Goal: Information Seeking & Learning: Learn about a topic

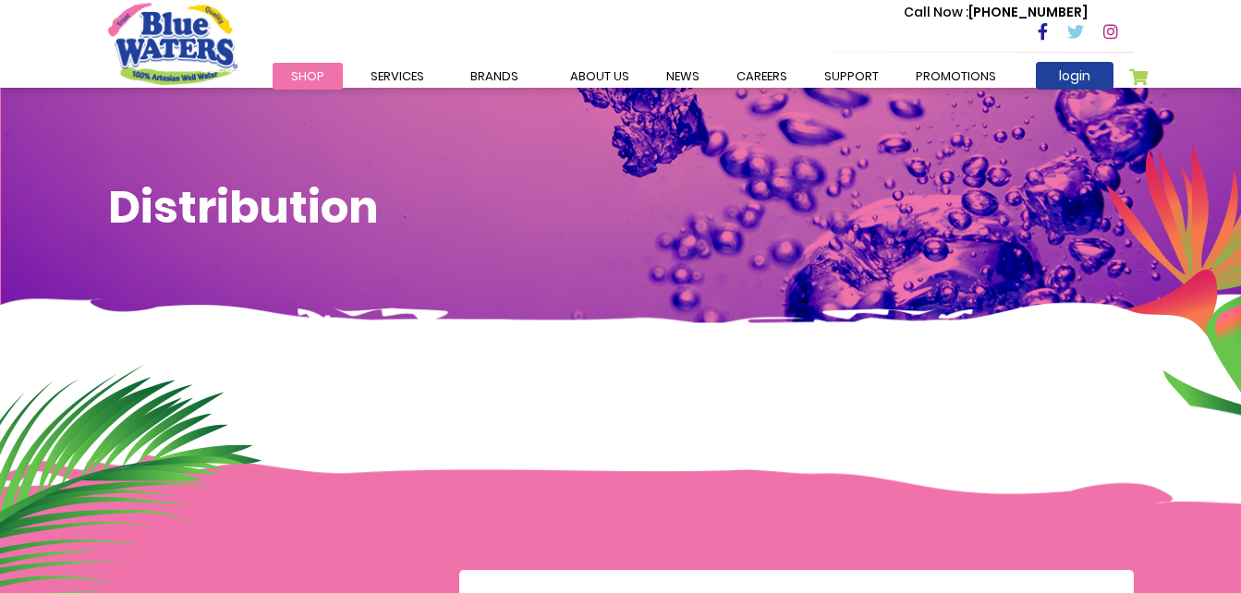
scroll to position [1037, 0]
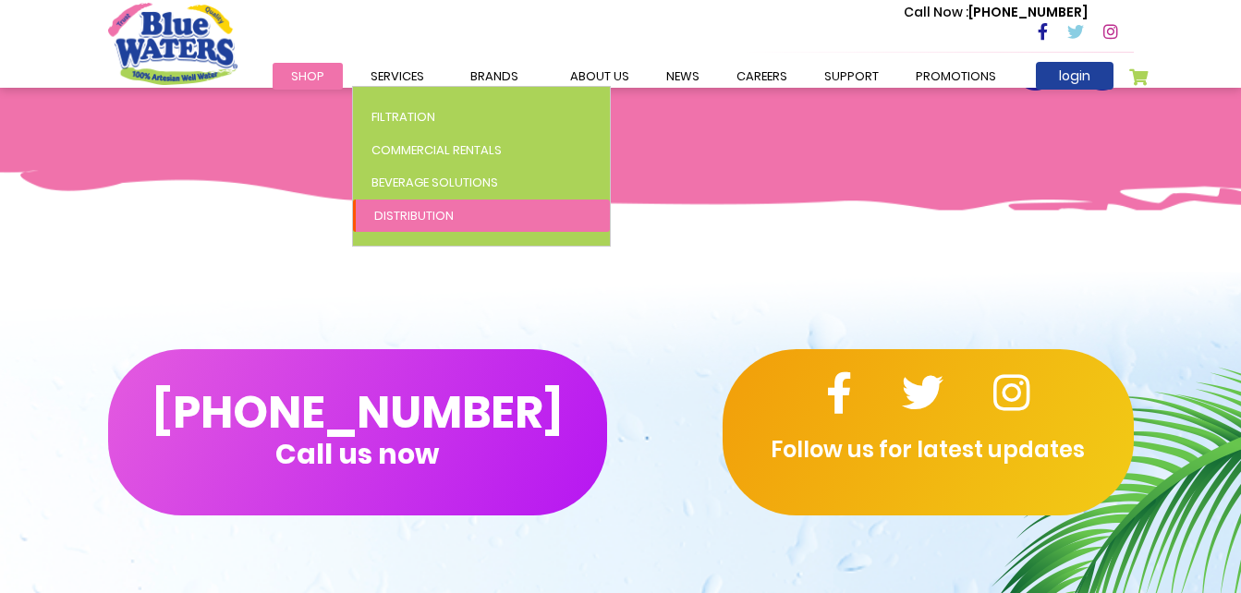
click at [425, 213] on span "Distribution" at bounding box center [413, 216] width 79 height 18
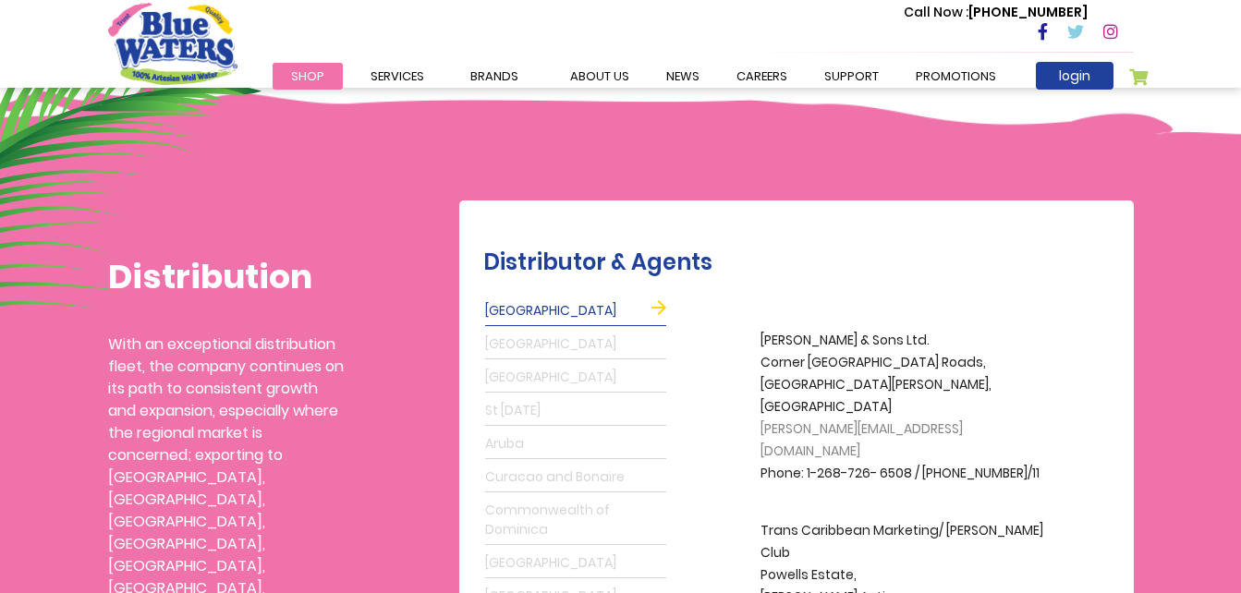
scroll to position [462, 0]
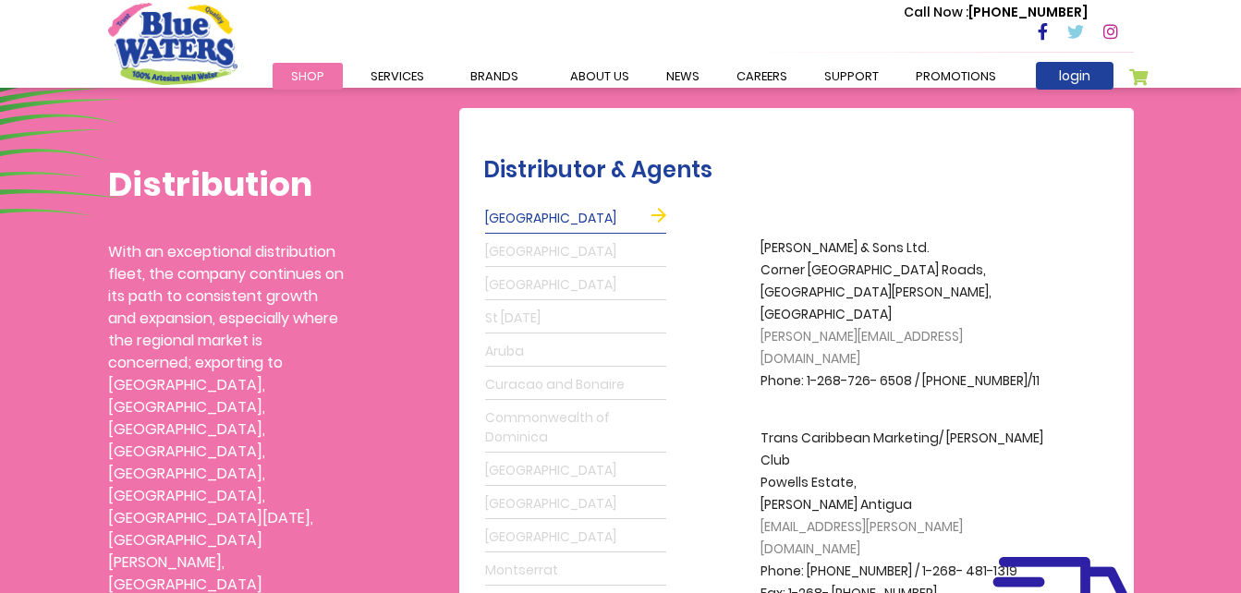
click at [665, 215] on link "[GEOGRAPHIC_DATA]" at bounding box center [575, 219] width 181 height 30
click at [662, 214] on link "[GEOGRAPHIC_DATA]" at bounding box center [575, 219] width 181 height 30
click at [512, 214] on link "[GEOGRAPHIC_DATA]" at bounding box center [575, 219] width 181 height 30
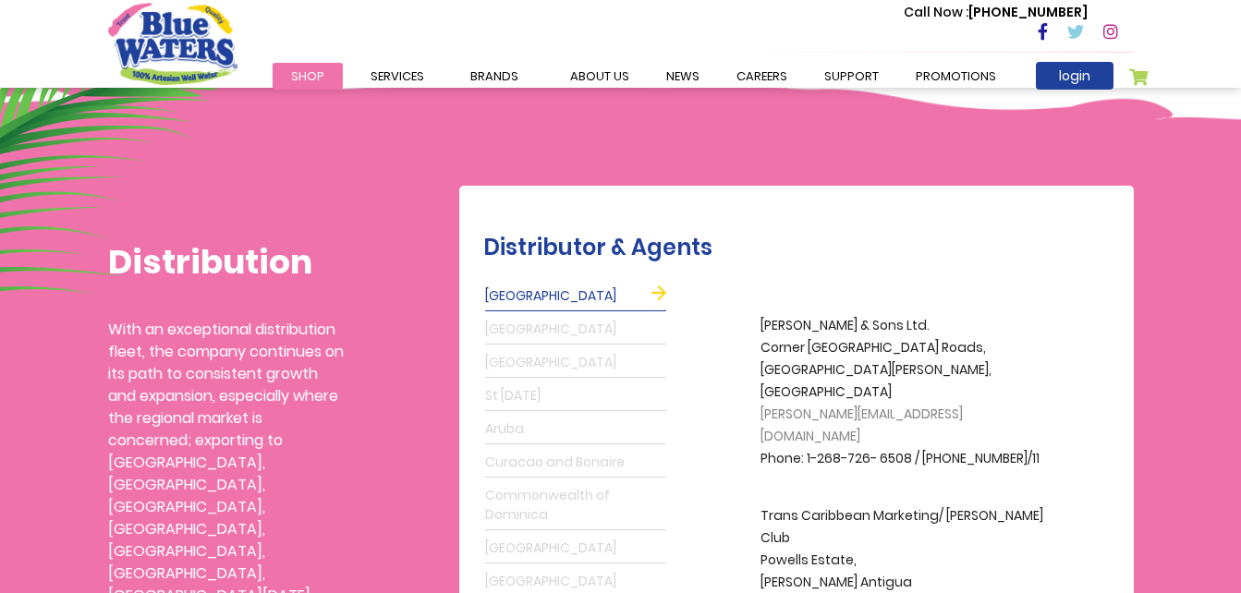
scroll to position [370, 0]
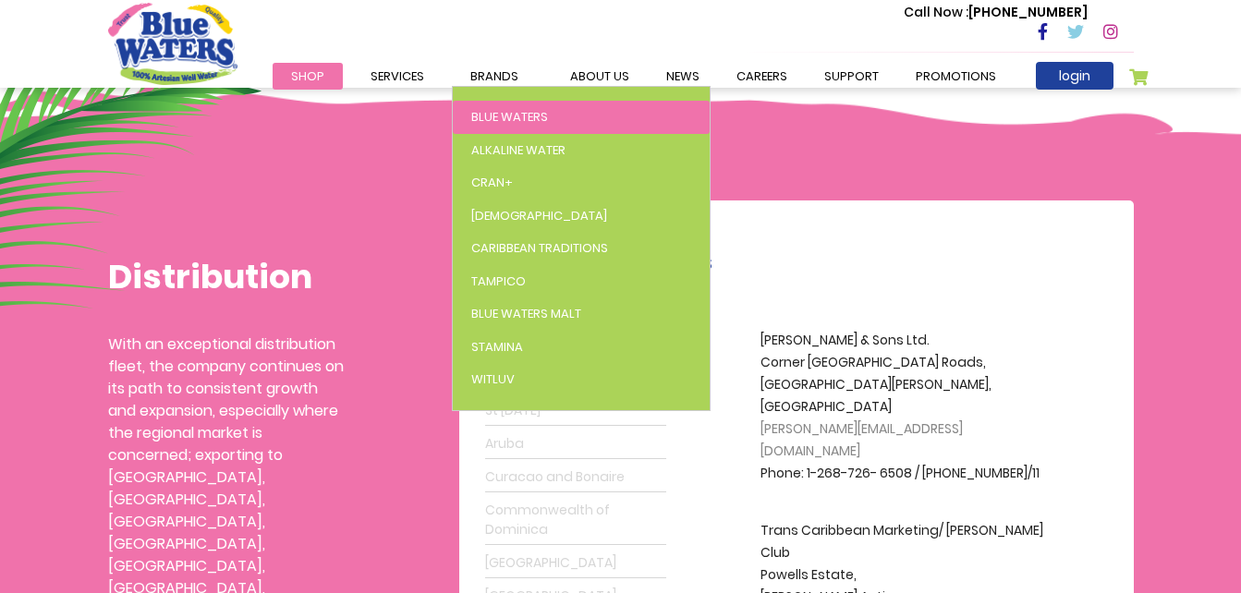
click at [522, 110] on span "Blue Waters" at bounding box center [509, 117] width 77 height 18
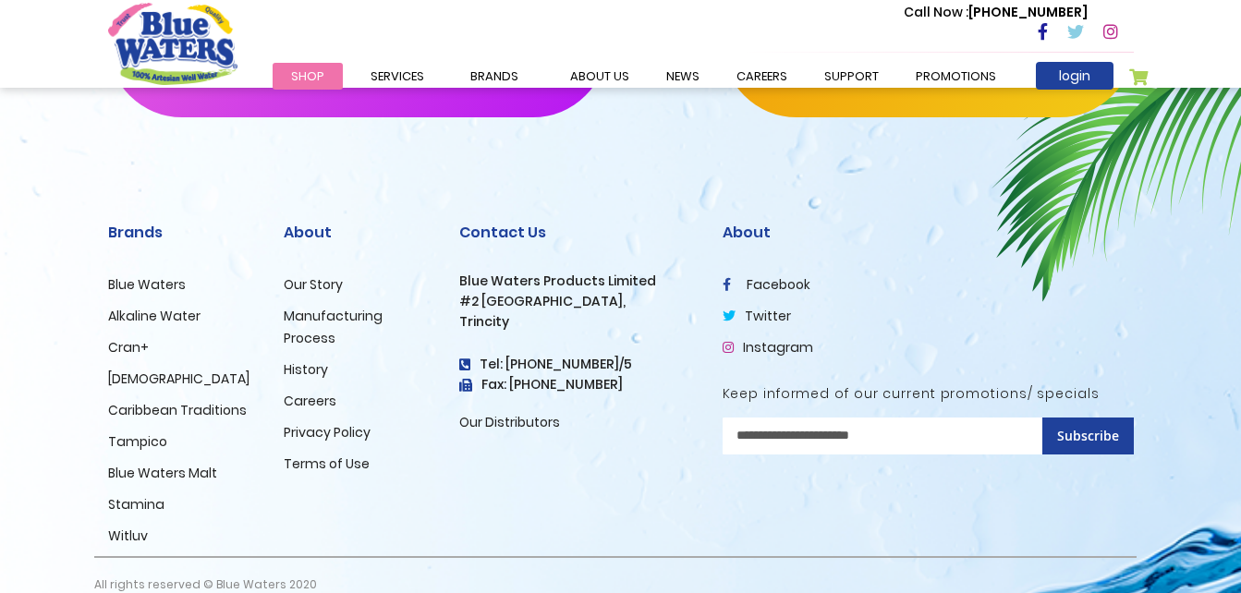
scroll to position [2957, 0]
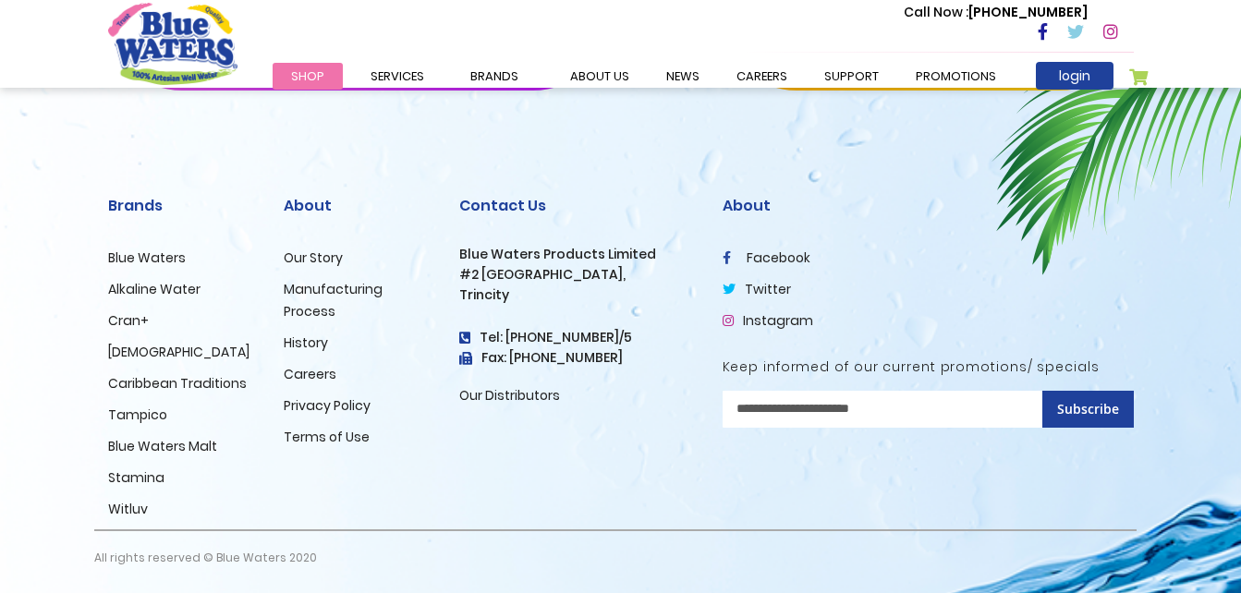
click at [796, 261] on link "facebook" at bounding box center [767, 258] width 88 height 18
click at [408, 134] on div "(868) 640-8824 Call us now Follow us for latest updates" at bounding box center [620, 7] width 1241 height 314
